Goal: Transaction & Acquisition: Purchase product/service

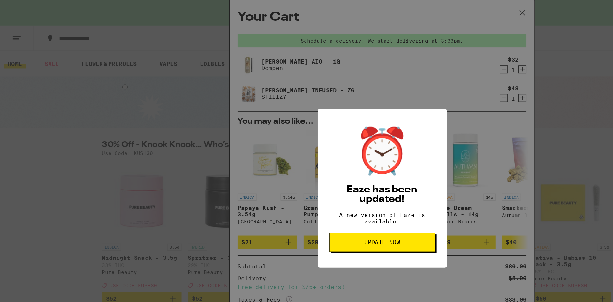
click at [308, 196] on span "Update Now" at bounding box center [306, 194] width 29 height 4
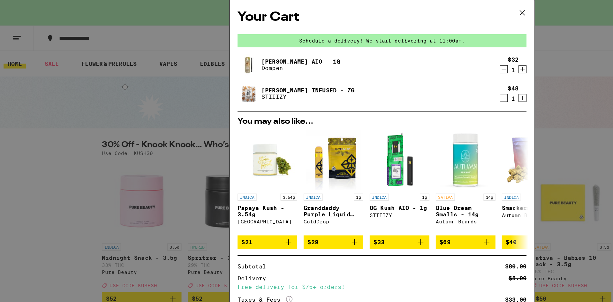
click at [418, 11] on icon at bounding box center [419, 10] width 4 height 4
